Goal: Information Seeking & Learning: Learn about a topic

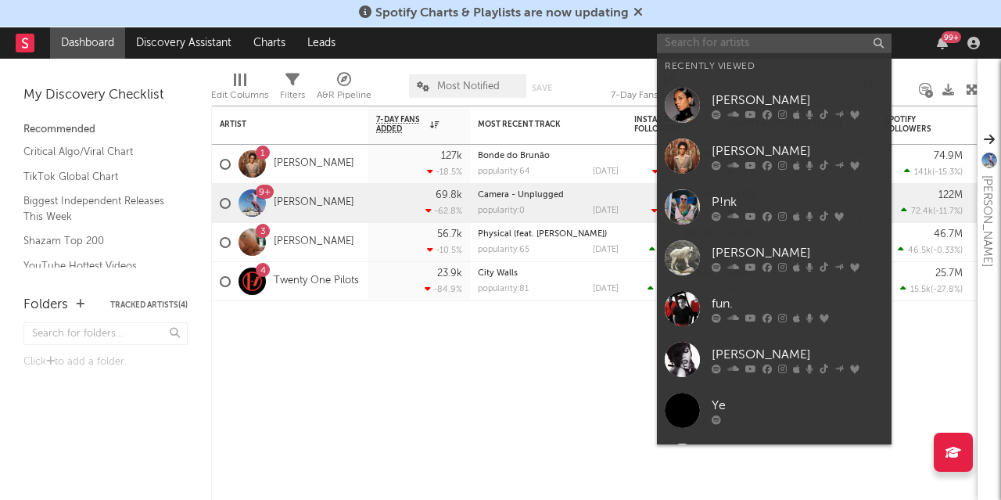
click at [807, 39] on input "text" at bounding box center [774, 44] width 235 height 20
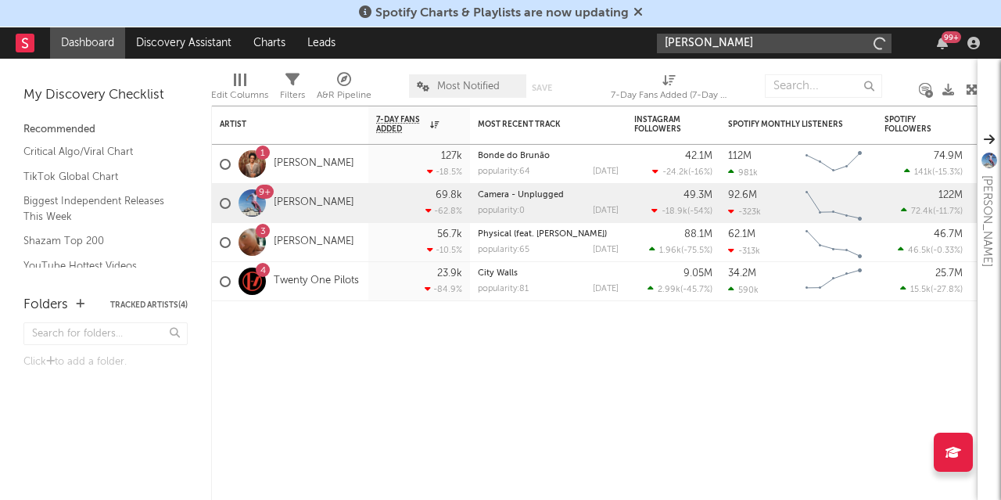
type input "bruno mars"
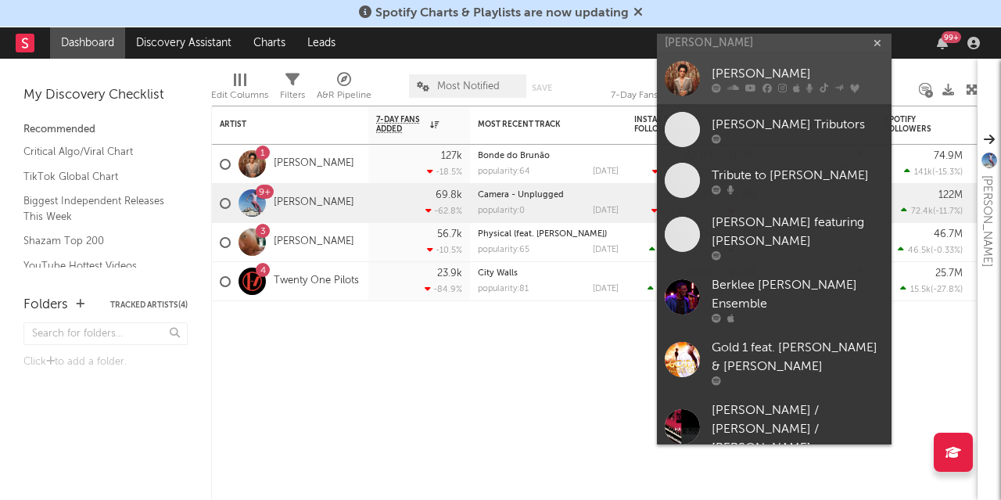
click at [776, 66] on div "[PERSON_NAME]" at bounding box center [798, 74] width 172 height 19
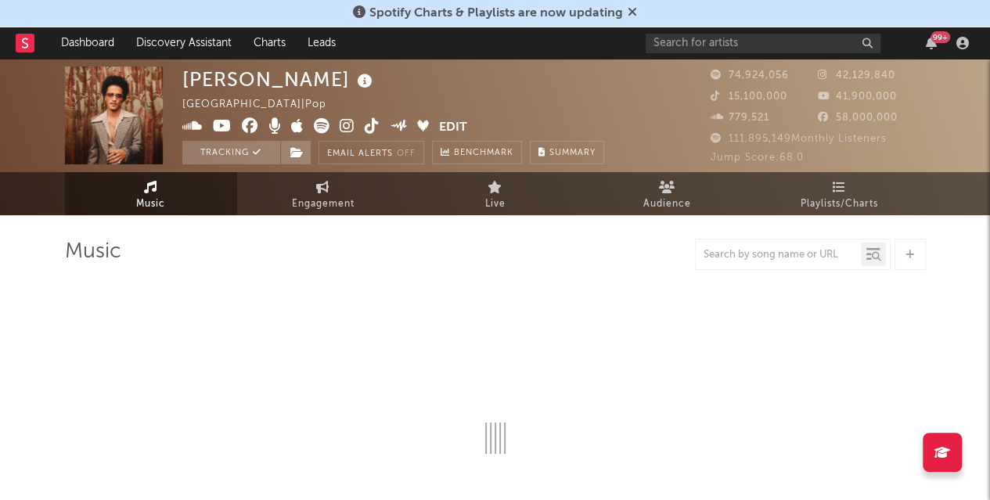
select select "6m"
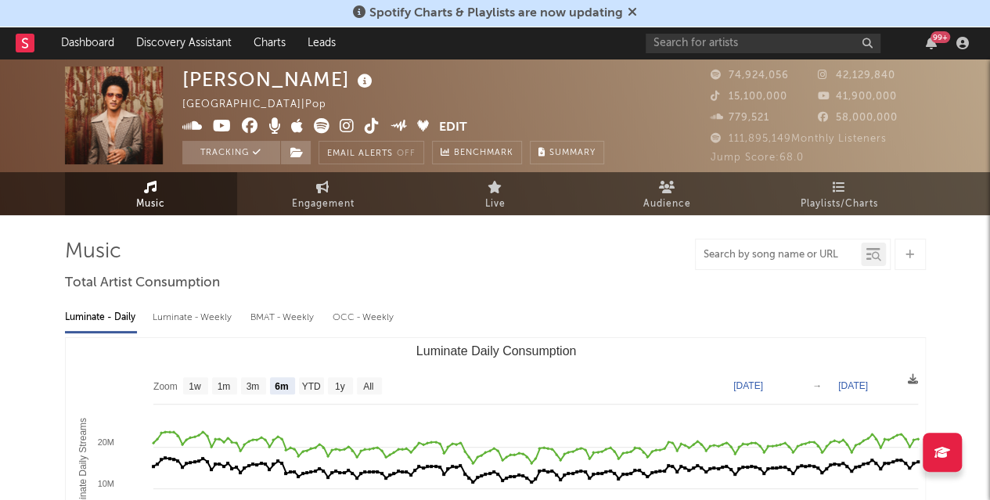
click at [783, 257] on input "text" at bounding box center [778, 255] width 165 height 13
type input "uptown funk"
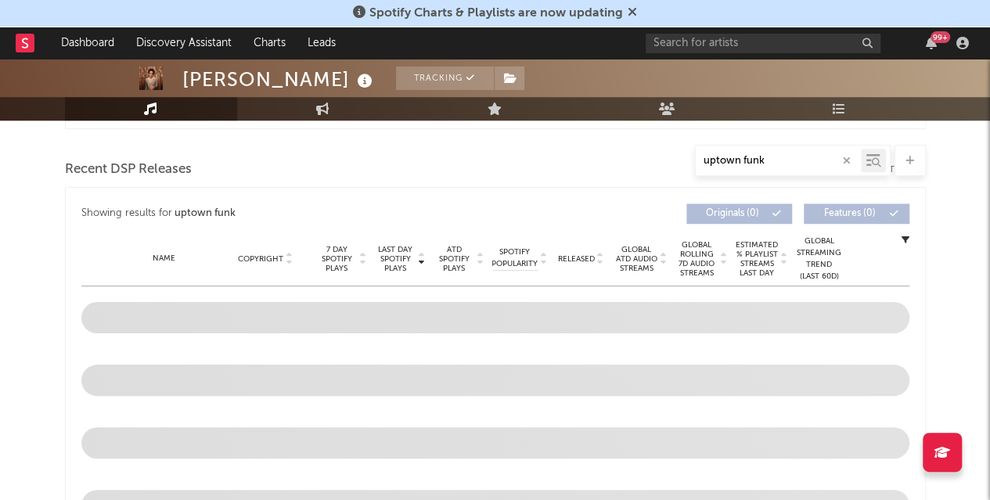
scroll to position [548, 0]
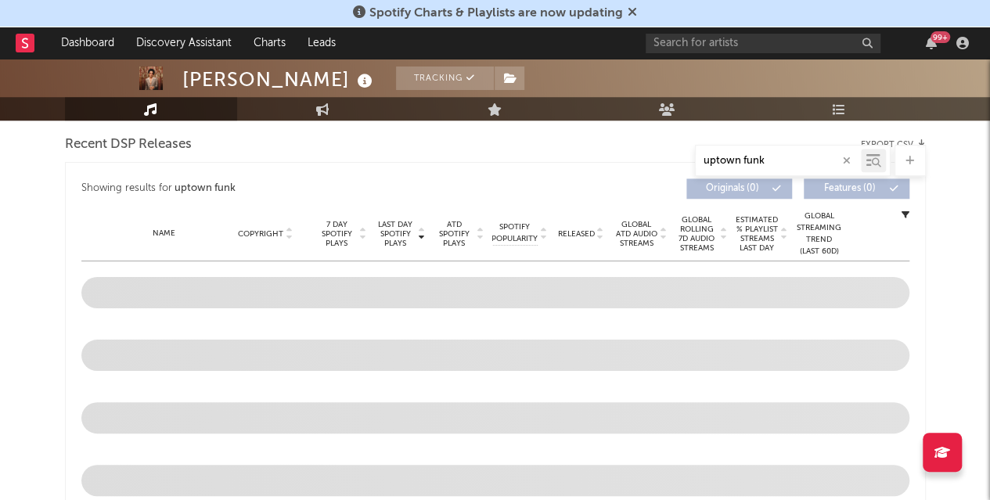
click at [843, 158] on icon "button" at bounding box center [847, 161] width 8 height 10
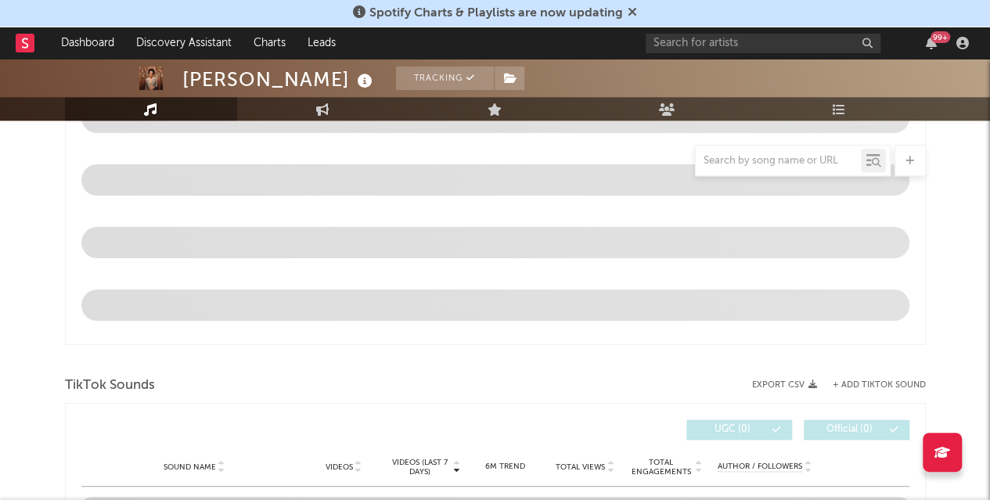
scroll to position [626, 0]
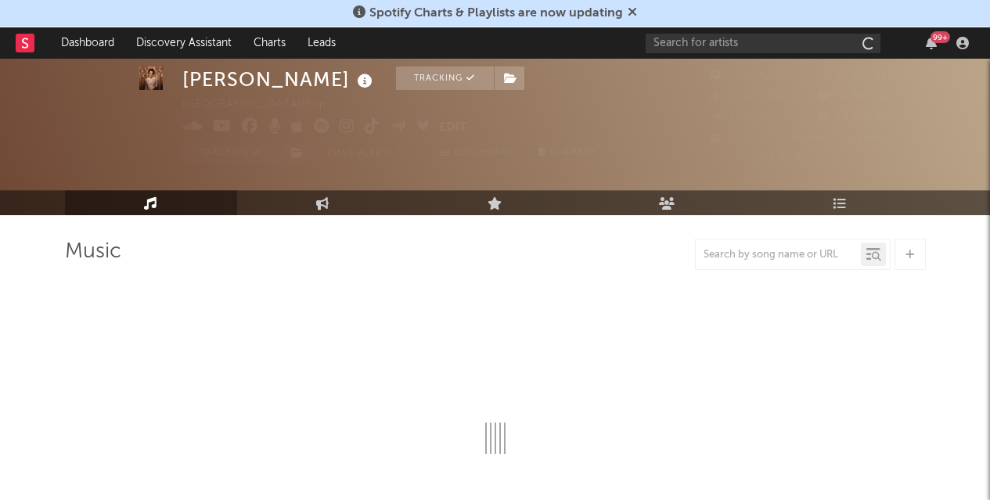
scroll to position [44, 0]
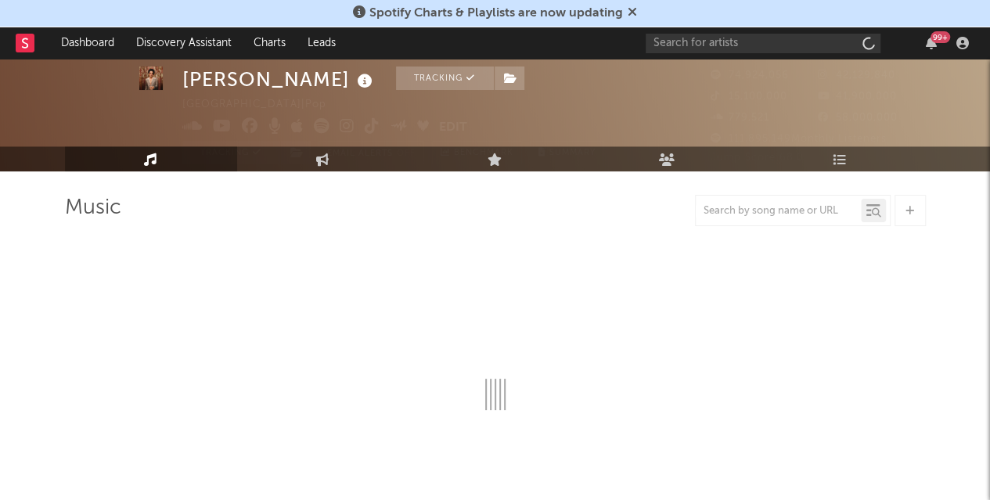
select select "6m"
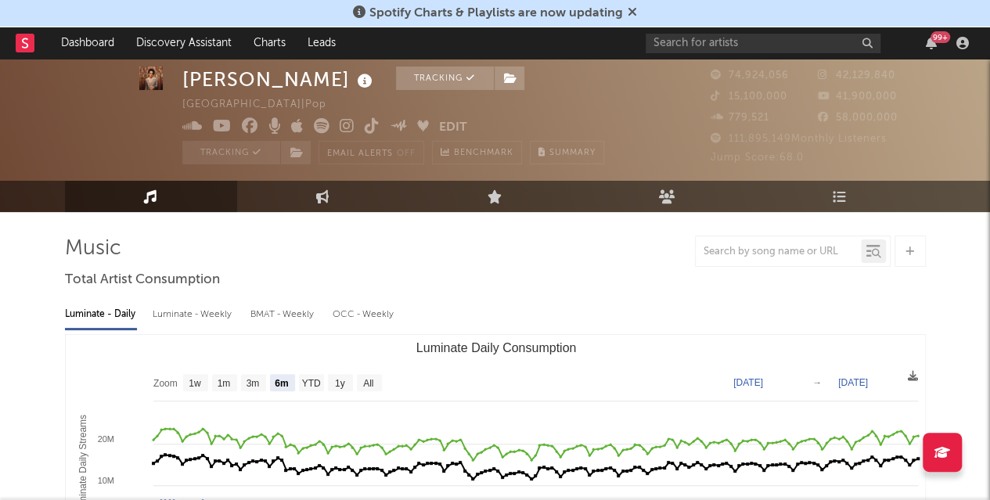
scroll to position [0, 0]
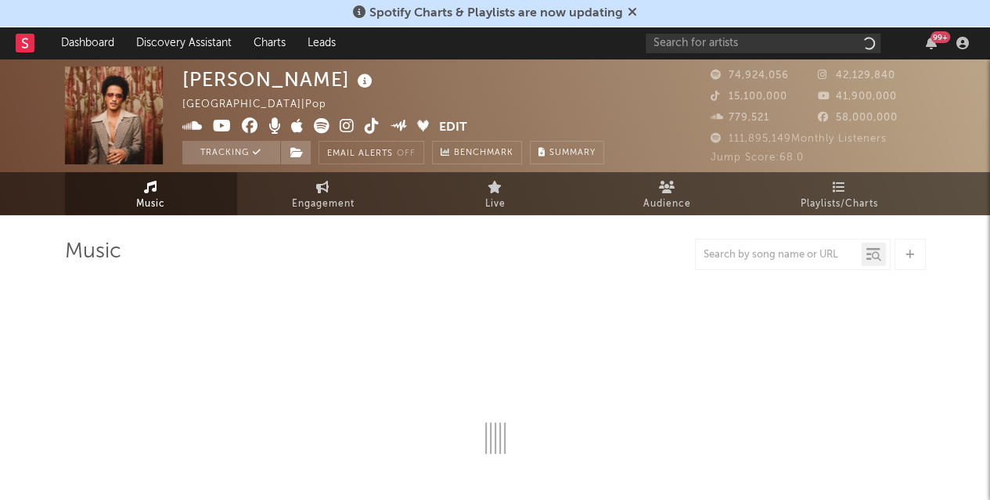
select select "6m"
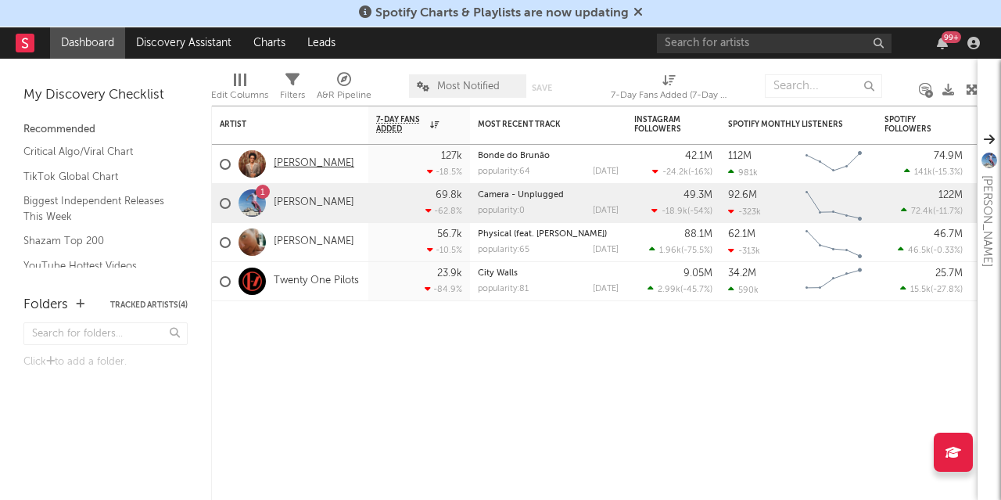
click at [304, 160] on link "[PERSON_NAME]" at bounding box center [314, 163] width 81 height 13
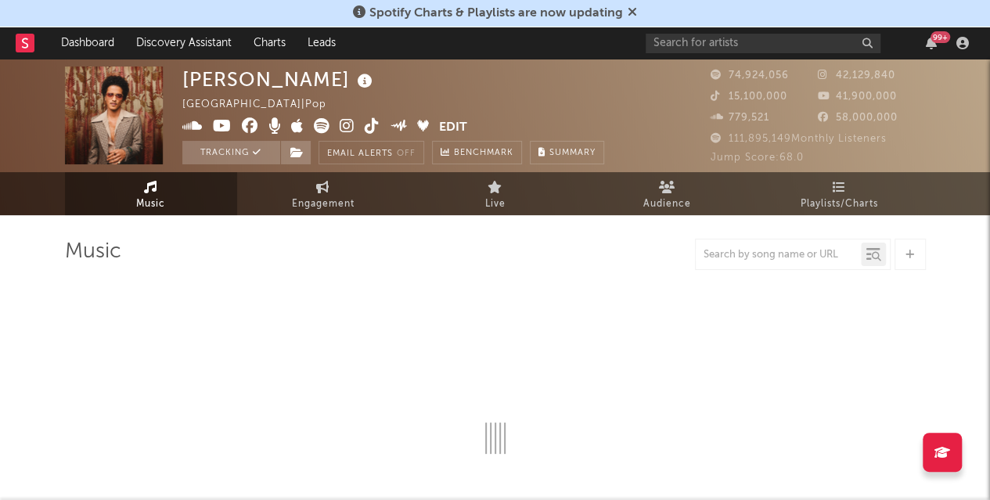
select select "6m"
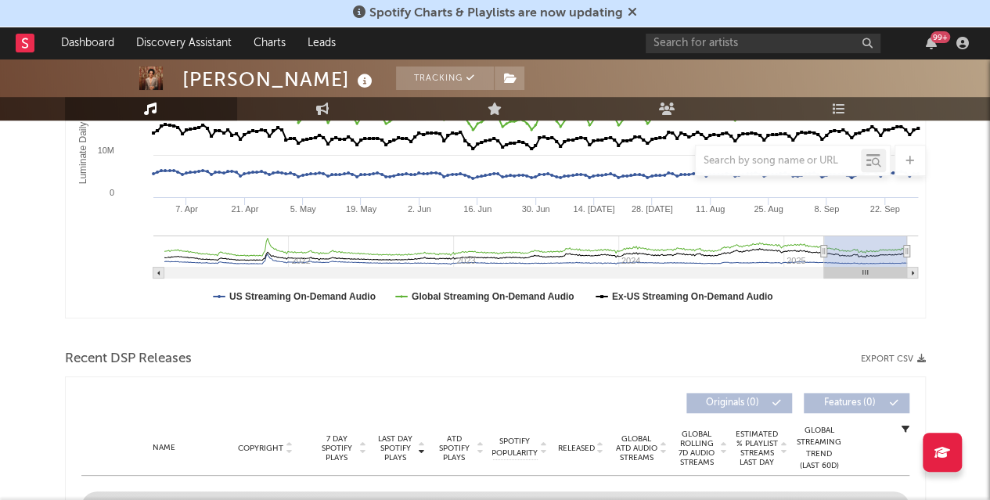
scroll to position [78, 0]
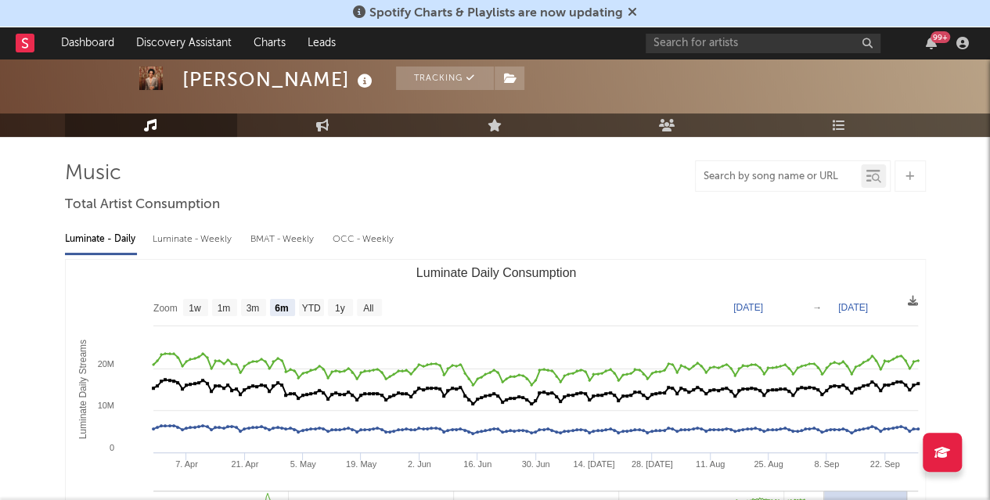
click at [819, 182] on input "text" at bounding box center [778, 177] width 165 height 13
type input "just the way you are"
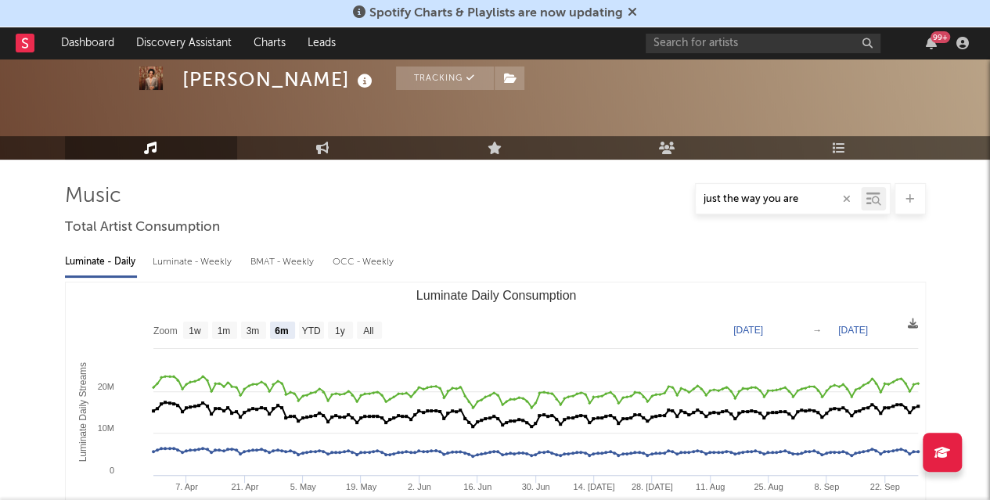
scroll to position [0, 0]
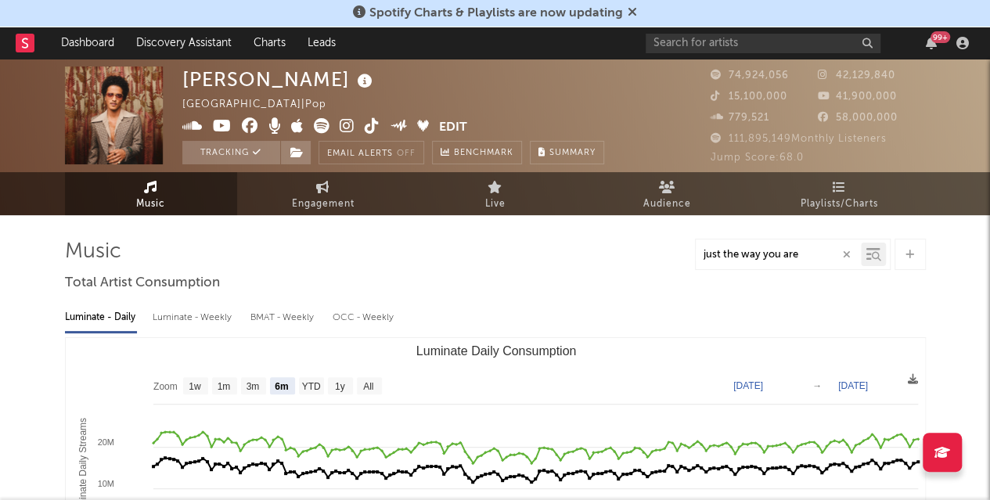
click at [808, 246] on div "just the way you are" at bounding box center [778, 255] width 165 height 20
click at [846, 250] on icon "button" at bounding box center [847, 255] width 8 height 10
click at [800, 253] on input "text" at bounding box center [778, 255] width 165 height 13
type input "uptown funk"
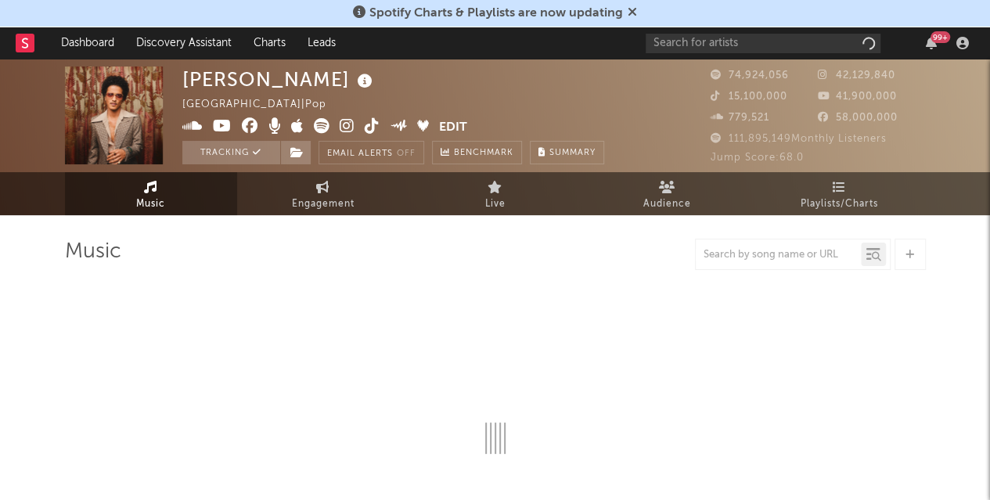
select select "6m"
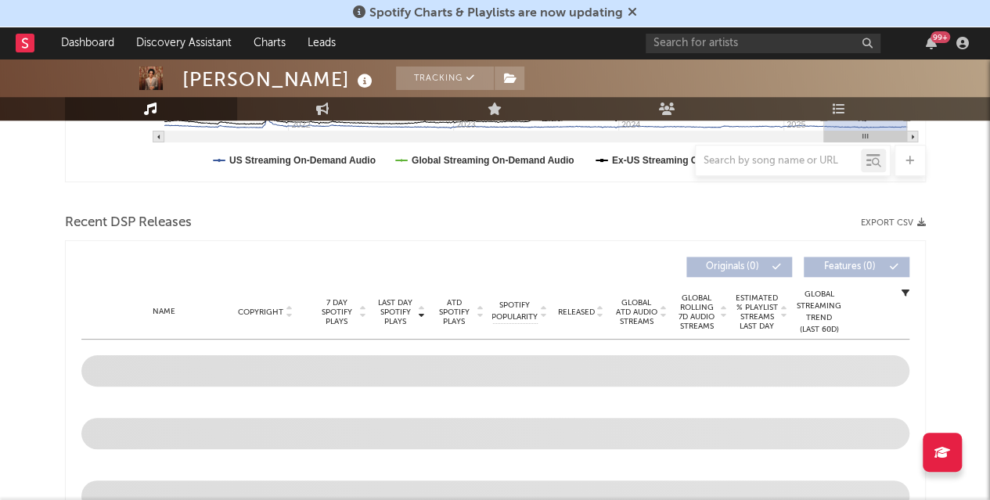
scroll to position [548, 0]
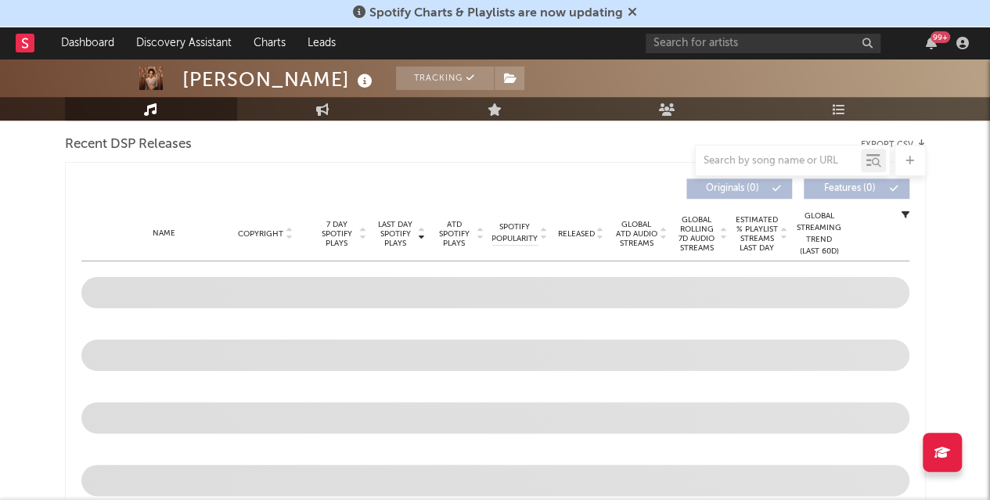
click at [285, 271] on span at bounding box center [495, 292] width 828 height 63
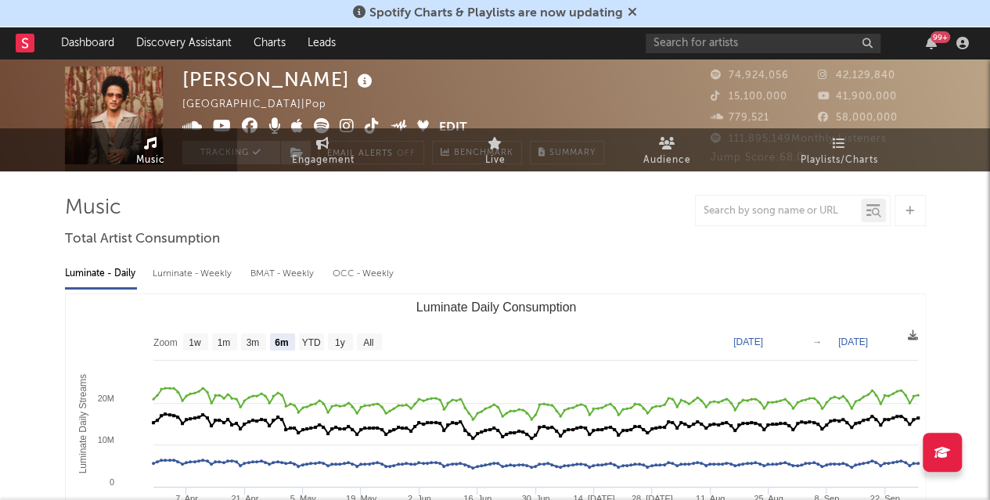
scroll to position [0, 0]
